Goal: Information Seeking & Learning: Learn about a topic

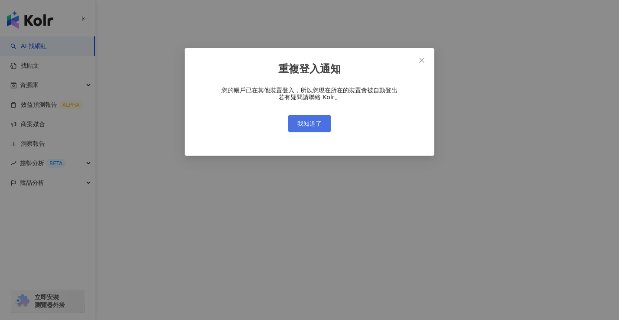
click at [305, 125] on span "我知道了" at bounding box center [310, 123] width 24 height 7
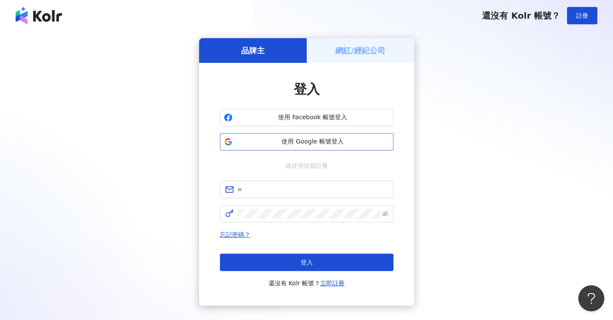
click at [280, 142] on span "使用 Google 帳號登入" at bounding box center [313, 142] width 154 height 9
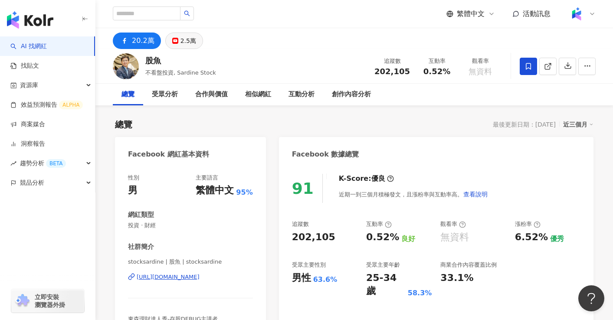
click at [190, 44] on div "2.5萬" at bounding box center [188, 41] width 16 height 12
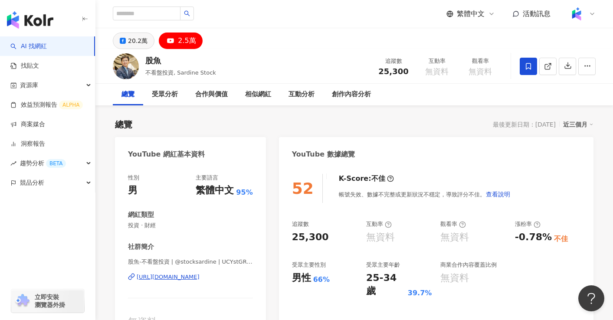
click at [130, 41] on div "20.2萬" at bounding box center [138, 41] width 20 height 12
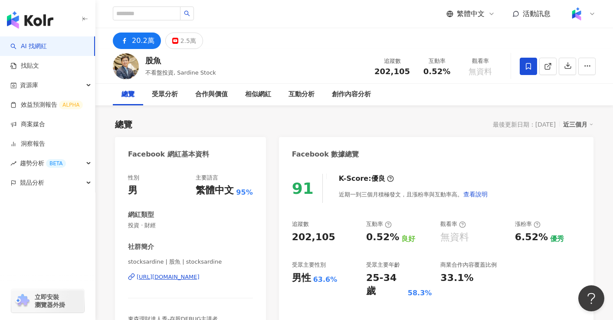
click at [200, 275] on div "[URL][DOMAIN_NAME]" at bounding box center [168, 277] width 63 height 8
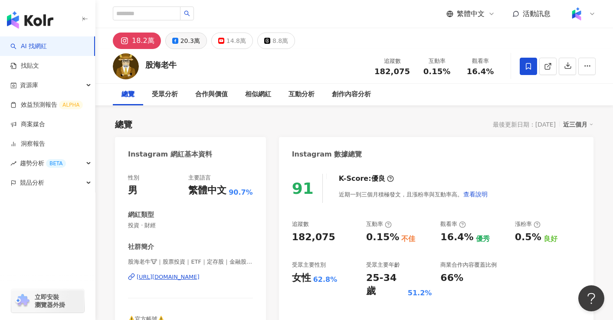
click at [177, 43] on button "20.3萬" at bounding box center [186, 41] width 42 height 16
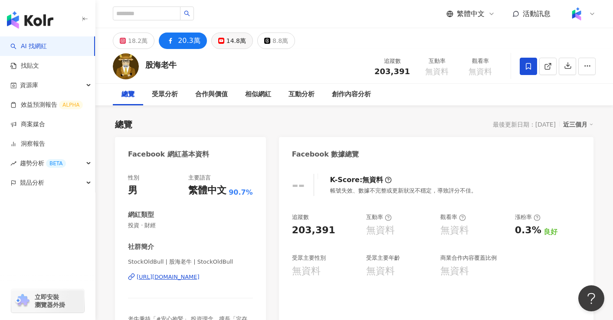
click at [219, 41] on icon at bounding box center [221, 41] width 6 height 6
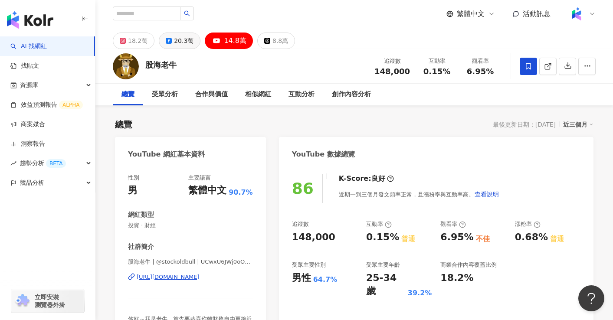
click at [183, 44] on div "20.3萬" at bounding box center [184, 41] width 20 height 12
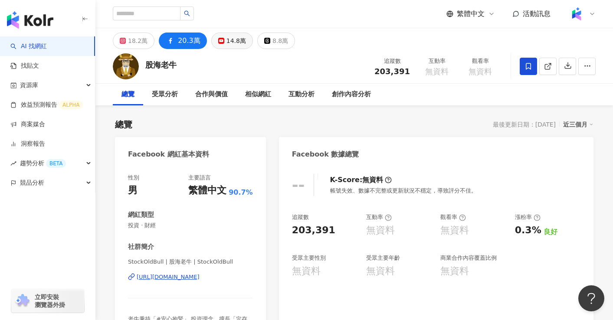
click at [211, 42] on button "14.8萬" at bounding box center [232, 41] width 42 height 16
